Goal: Task Accomplishment & Management: Manage account settings

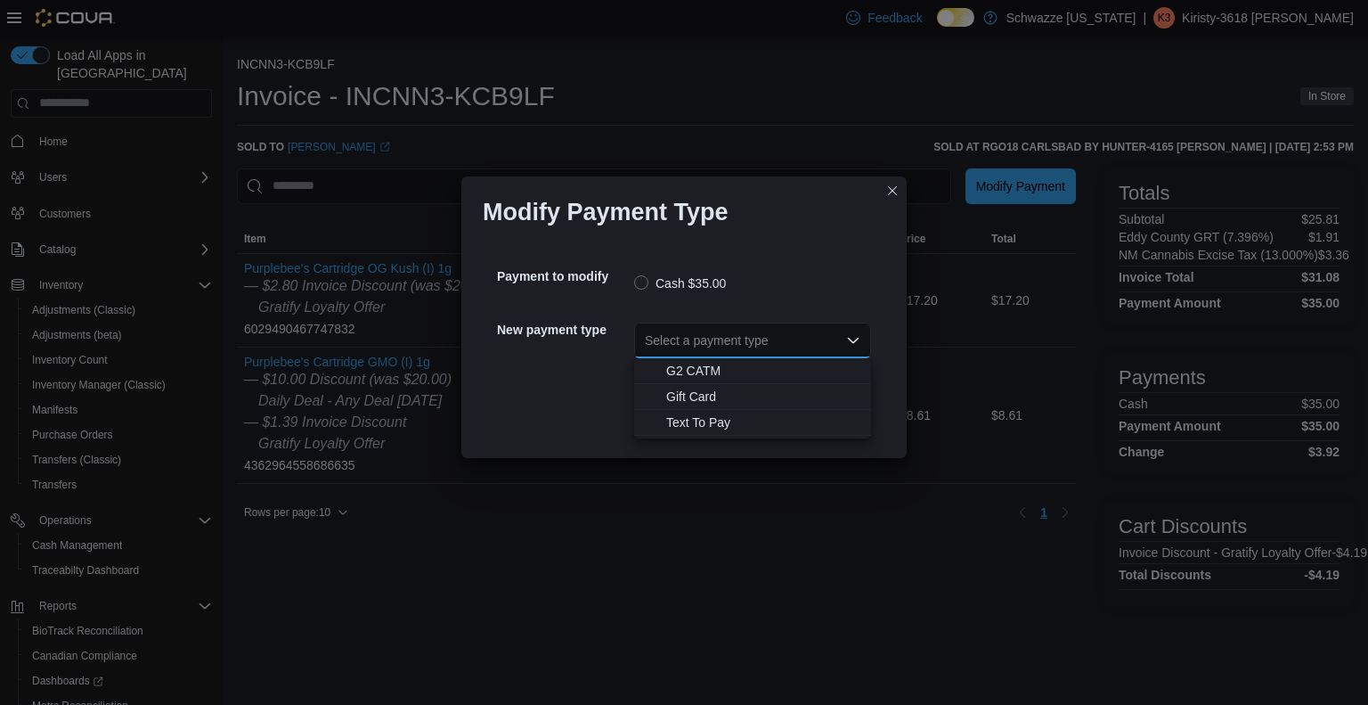
click at [645, 343] on input "Accessible screen reader label" at bounding box center [646, 340] width 2 height 21
click at [705, 370] on span "G2 CATM" at bounding box center [763, 371] width 194 height 18
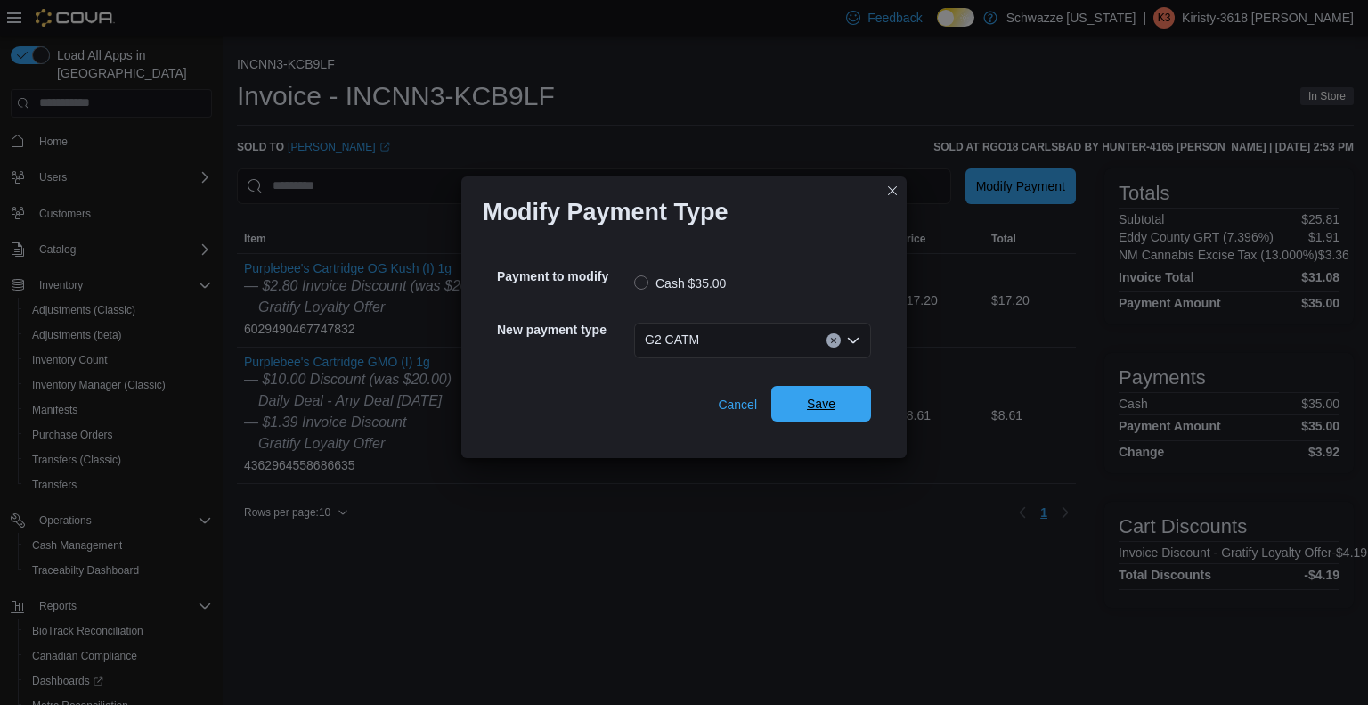
click at [785, 395] on span "Save" at bounding box center [821, 404] width 78 height 36
